Goal: Task Accomplishment & Management: Complete application form

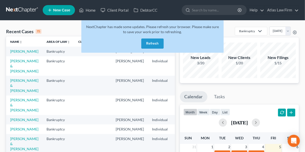
click at [148, 44] on button "Refresh" at bounding box center [152, 44] width 22 height 10
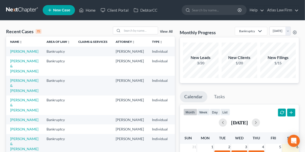
scroll to position [1, 0]
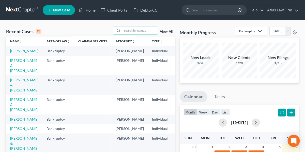
click at [136, 30] on input "search" at bounding box center [140, 30] width 36 height 7
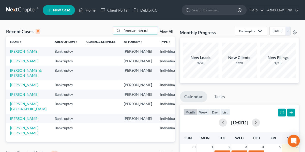
type input "hanson"
click at [16, 52] on link "Hanson, Ashley" at bounding box center [24, 51] width 28 height 4
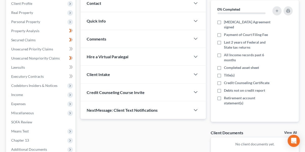
scroll to position [73, 0]
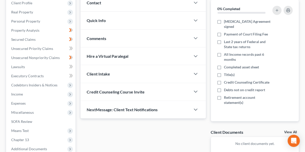
click at [19, 104] on span "Expenses" at bounding box center [18, 103] width 14 height 4
click at [33, 114] on link "Home" at bounding box center [46, 112] width 58 height 9
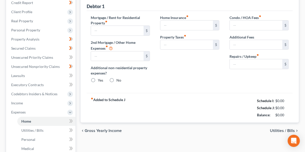
radio input "true"
type input "0.00"
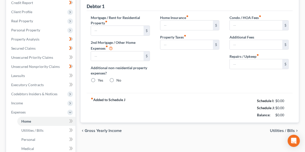
type input "0.00"
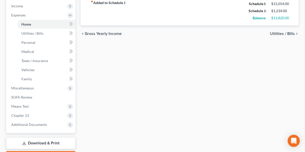
scroll to position [161, 0]
click at [43, 89] on span "Miscellaneous" at bounding box center [41, 88] width 68 height 9
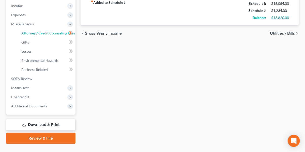
click at [47, 35] on link "Attorney / Credit Counseling Fees" at bounding box center [46, 33] width 58 height 9
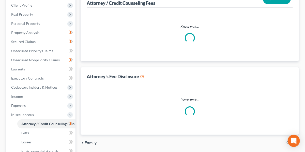
scroll to position [45, 0]
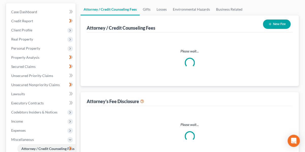
select select "0"
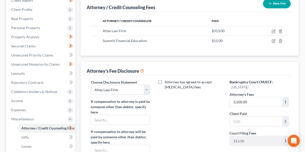
scroll to position [80, 0]
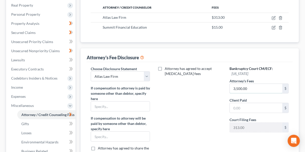
click at [256, 92] on input "3,500.00" at bounding box center [256, 89] width 53 height 10
type input "3,828"
type input "328"
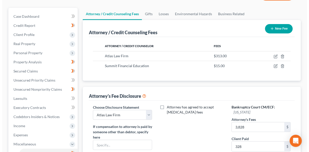
scroll to position [61, 0]
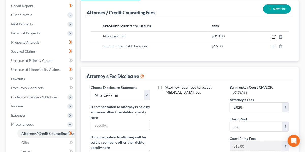
click at [274, 37] on icon "button" at bounding box center [274, 37] width 4 height 4
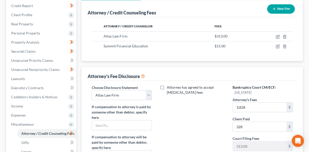
select select "24"
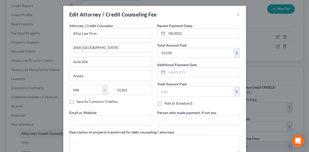
scroll to position [32, 0]
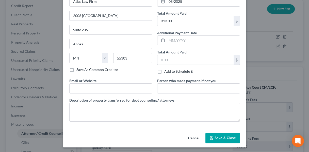
click at [212, 137] on icon "button" at bounding box center [212, 138] width 4 height 4
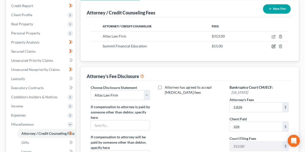
click at [273, 47] on icon "button" at bounding box center [274, 46] width 2 height 2
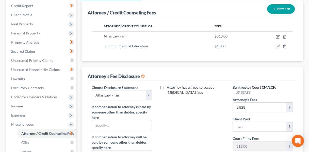
select select "3"
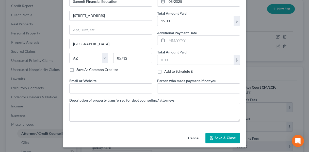
click at [215, 136] on span "Save & Close" at bounding box center [225, 138] width 21 height 4
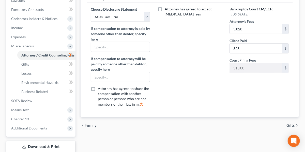
scroll to position [140, 0]
click at [23, 100] on span "SOFA Review" at bounding box center [21, 101] width 21 height 4
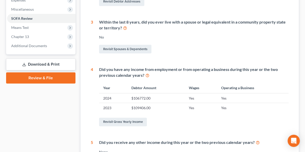
scroll to position [176, 0]
click at [27, 39] on span "Chapter 13" at bounding box center [41, 36] width 68 height 9
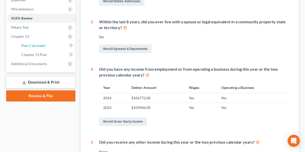
click at [33, 45] on span "Plan Calculator" at bounding box center [33, 45] width 25 height 4
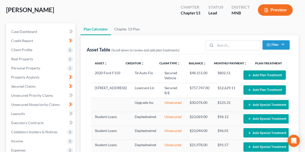
select select "59"
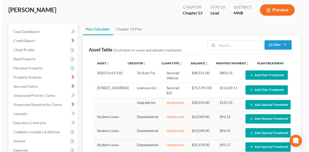
scroll to position [0, 0]
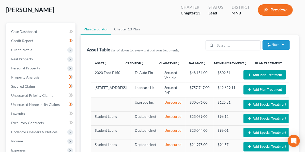
click at [256, 72] on button "Add Plan Treatment" at bounding box center [264, 74] width 42 height 9
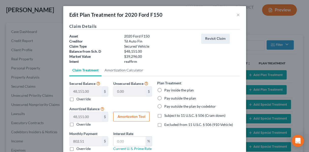
click at [164, 100] on label "Pay outside the plan" at bounding box center [180, 98] width 32 height 5
click at [166, 99] on input "Pay outside the plan" at bounding box center [167, 97] width 3 height 3
radio input "true"
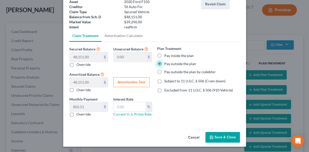
click at [180, 74] on label "Pay outside the plan by codebtor" at bounding box center [190, 72] width 52 height 5
click at [170, 73] on input "Pay outside the plan by codebtor" at bounding box center [167, 71] width 3 height 3
radio input "true"
click at [176, 63] on label "Pay outside the plan" at bounding box center [180, 63] width 32 height 5
click at [170, 63] on input "Pay outside the plan" at bounding box center [167, 62] width 3 height 3
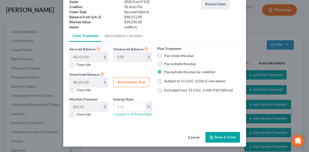
radio input "true"
click at [210, 139] on button "Save & Close" at bounding box center [223, 137] width 35 height 11
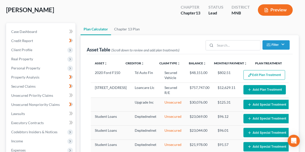
select select "59"
click at [245, 89] on button "Add Plan Treatment" at bounding box center [264, 89] width 42 height 9
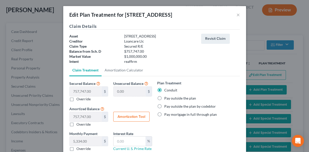
click at [164, 99] on label "Pay outside the plan" at bounding box center [180, 98] width 32 height 5
click at [166, 99] on input "Pay outside the plan" at bounding box center [167, 97] width 3 height 3
radio input "true"
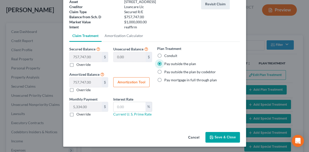
click at [212, 141] on button "Save & Close" at bounding box center [223, 137] width 35 height 11
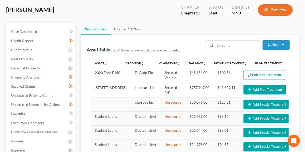
select select "59"
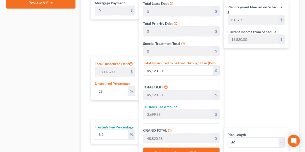
scroll to position [345, 0]
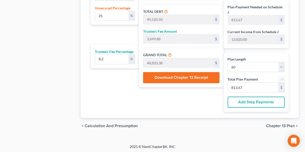
click at [277, 125] on span "Chapter 13 Plan" at bounding box center [280, 127] width 29 height 4
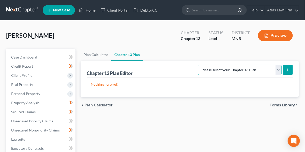
click at [227, 68] on select "Please select your Chapter 13 Plan Minnesota Chapter 13 Plan: Revised 1/1/22 Mi…" at bounding box center [240, 70] width 84 height 10
select select "0"
click at [200, 65] on select "Please select your Chapter 13 Plan Minnesota Chapter 13 Plan: Revised 1/1/22 Mi…" at bounding box center [240, 70] width 84 height 10
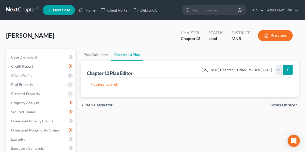
click at [289, 69] on icon "submit" at bounding box center [288, 70] width 4 height 4
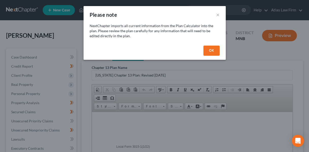
click at [211, 51] on button "OK" at bounding box center [212, 51] width 16 height 10
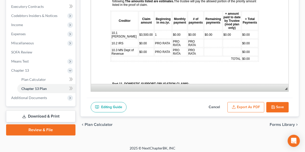
scroll to position [144, 0]
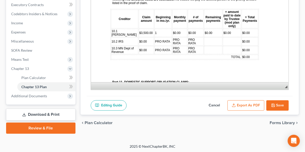
click at [273, 104] on polyline "button" at bounding box center [272, 104] width 1 height 1
select select "0"
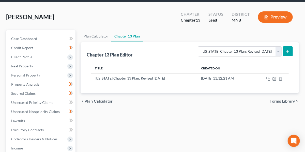
scroll to position [19, 0]
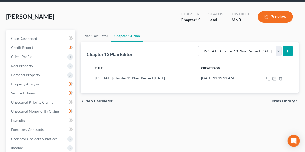
click at [29, 64] on span "Real Property" at bounding box center [22, 66] width 22 height 4
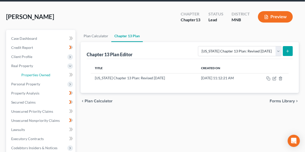
click at [39, 74] on span "Properties Owned" at bounding box center [35, 75] width 29 height 4
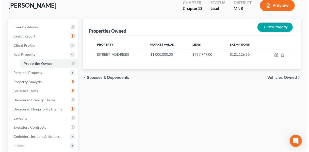
scroll to position [30, 0]
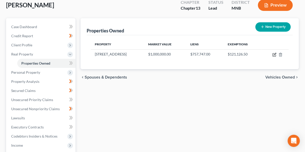
click at [272, 55] on icon "button" at bounding box center [274, 55] width 4 height 4
select select "35"
select select "3"
select select "1"
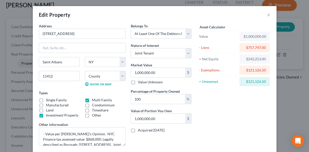
scroll to position [18, 0]
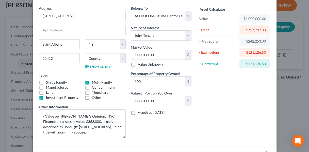
drag, startPoint x: 121, startPoint y: 125, endPoint x: 122, endPoint y: 135, distance: 10.4
click at [122, 135] on textarea "- Value per Debtor's Opinion. NYC Finance tax assessed value $868,000. Legally …" at bounding box center [82, 124] width 87 height 29
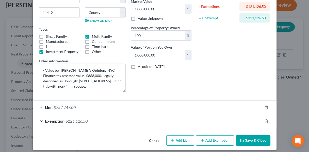
scroll to position [64, 0]
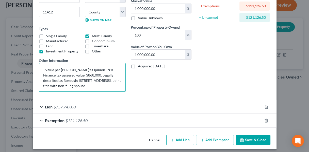
click at [99, 84] on textarea "- Value per Debtor's Opinion. NYC Finance tax assessed value $868,000. Legally …" at bounding box center [82, 77] width 87 height 29
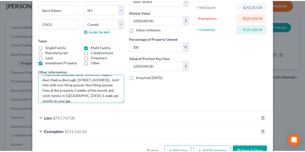
scroll to position [67, 0]
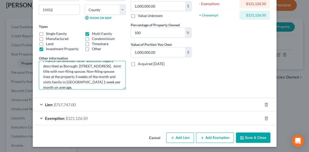
type textarea "- Value per Debtor's Opinion. NYC Finance tax assessed value $868,000. Legally …"
click at [250, 136] on button "Save & Close" at bounding box center [253, 138] width 35 height 11
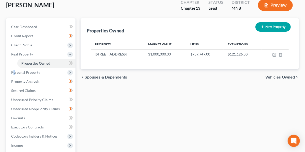
drag, startPoint x: 24, startPoint y: 73, endPoint x: 14, endPoint y: 71, distance: 9.8
click at [14, 71] on span "Personal Property" at bounding box center [25, 72] width 29 height 4
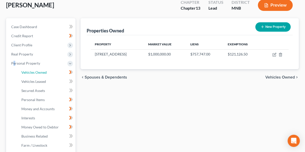
click at [36, 74] on span "Vehicles Owned" at bounding box center [33, 72] width 25 height 4
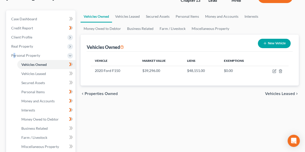
scroll to position [39, 0]
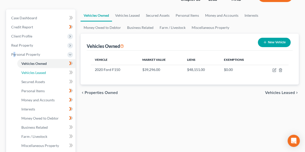
click at [48, 72] on link "Vehicles Leased" at bounding box center [46, 72] width 58 height 9
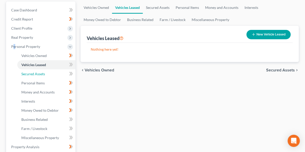
click at [40, 73] on span "Secured Assets" at bounding box center [33, 74] width 24 height 4
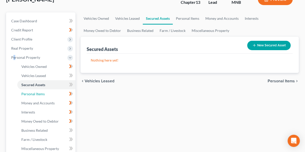
click at [41, 93] on span "Personal Items" at bounding box center [32, 94] width 23 height 4
